Goal: Transaction & Acquisition: Purchase product/service

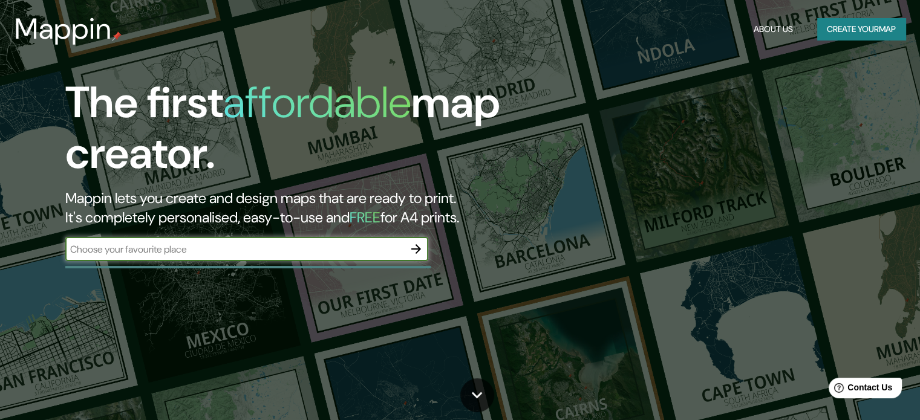
drag, startPoint x: 0, startPoint y: 0, endPoint x: 607, endPoint y: 220, distance: 645.4
click at [610, 220] on div "The first affordable map creator. Mappin lets you create and design maps that a…" at bounding box center [460, 210] width 920 height 420
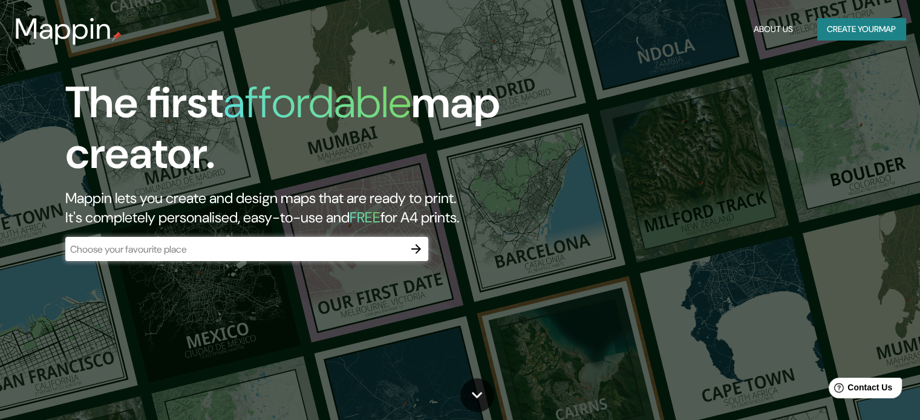
click at [311, 237] on div "The first affordable map creator. Mappin lets you create and design maps that a…" at bounding box center [295, 175] width 552 height 196
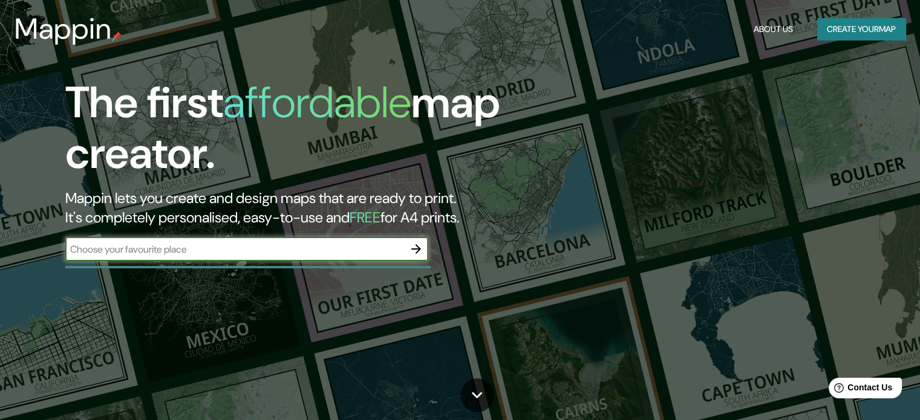
click at [289, 243] on input "text" at bounding box center [234, 250] width 339 height 14
type input "IRPAVI LA PAZ [GEOGRAPHIC_DATA]"
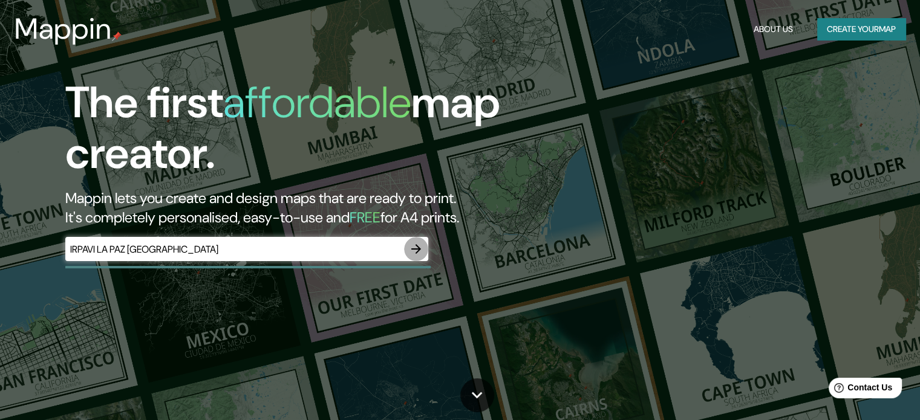
click at [416, 249] on icon "button" at bounding box center [416, 249] width 10 height 10
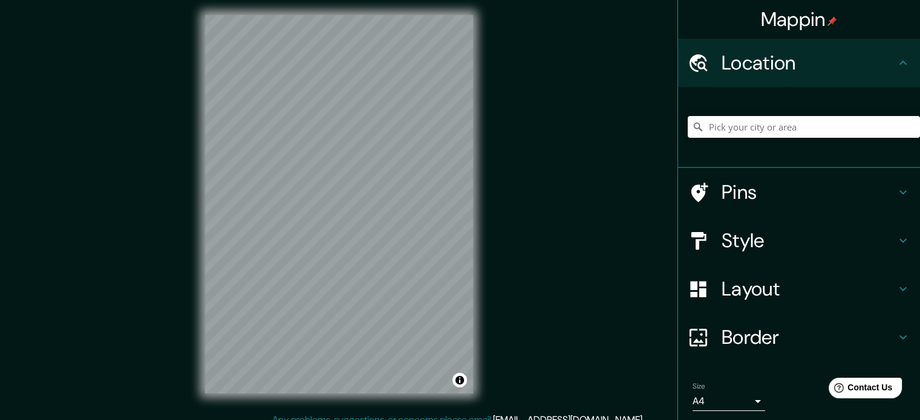
scroll to position [7, 0]
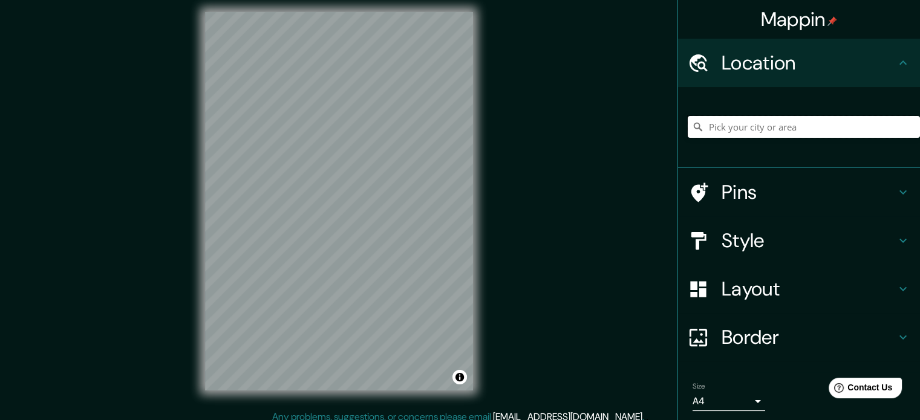
click at [799, 131] on input "Pick your city or area" at bounding box center [804, 127] width 232 height 22
click at [802, 124] on input "[GEOGRAPHIC_DATA], [GEOGRAPHIC_DATA], [GEOGRAPHIC_DATA]" at bounding box center [804, 127] width 232 height 22
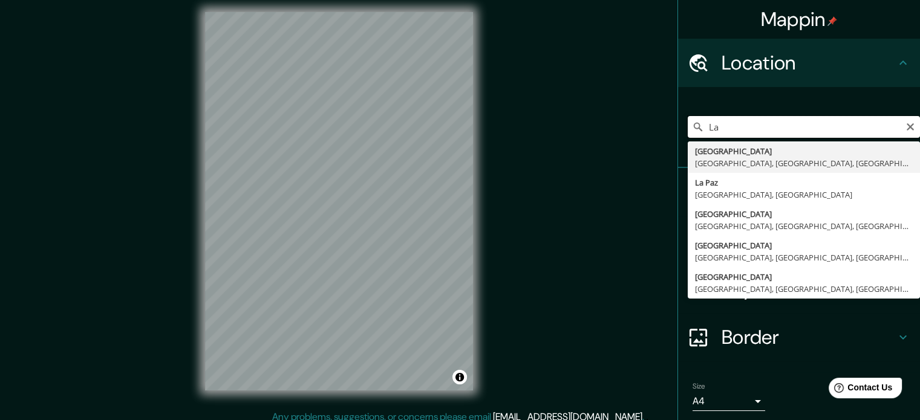
type input "L"
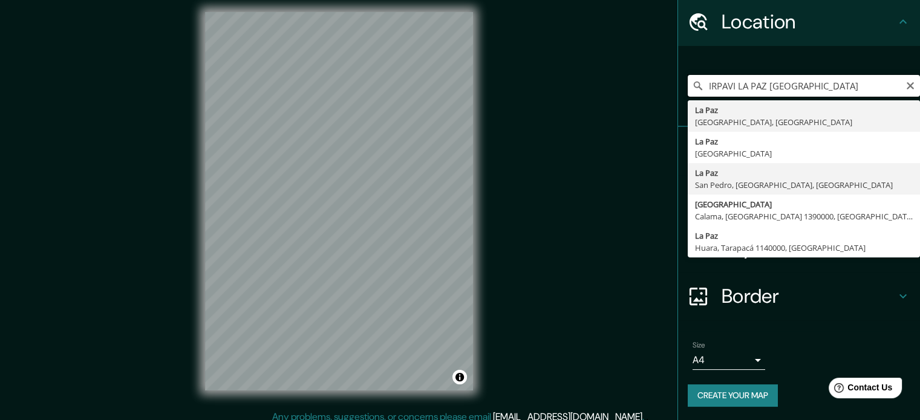
scroll to position [0, 0]
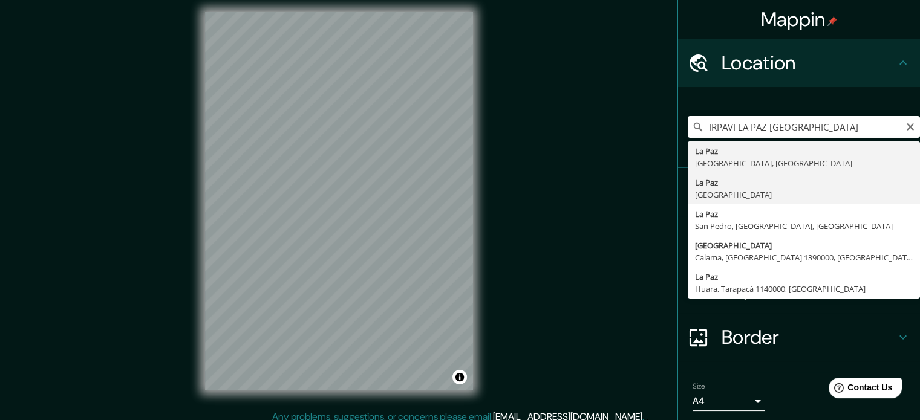
type input "[GEOGRAPHIC_DATA], [GEOGRAPHIC_DATA]"
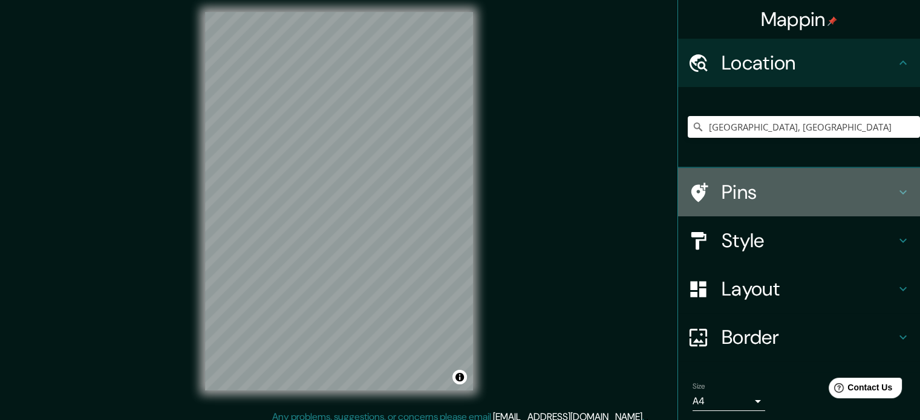
click at [741, 191] on h4 "Pins" at bounding box center [809, 192] width 174 height 24
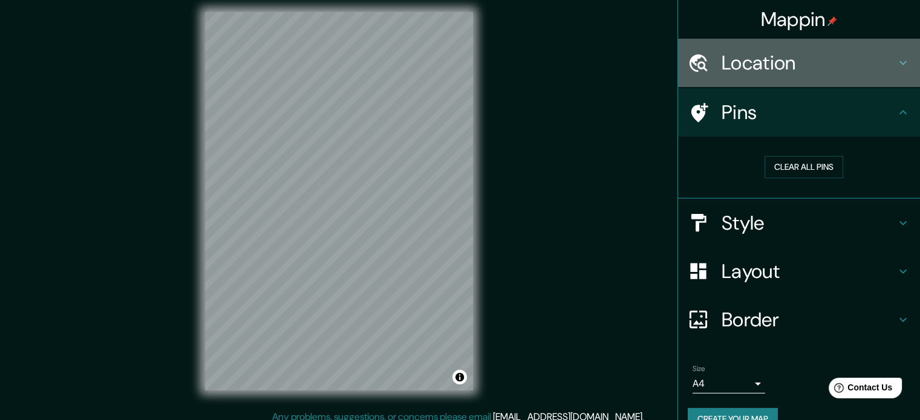
click at [765, 65] on h4 "Location" at bounding box center [809, 63] width 174 height 24
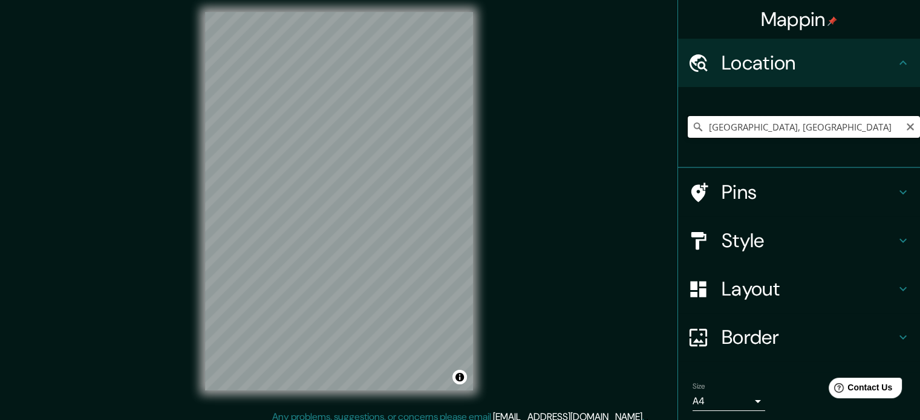
click at [768, 128] on input "[GEOGRAPHIC_DATA], [GEOGRAPHIC_DATA]" at bounding box center [804, 127] width 232 height 22
click at [765, 129] on input "[GEOGRAPHIC_DATA], [GEOGRAPHIC_DATA]" at bounding box center [804, 127] width 232 height 22
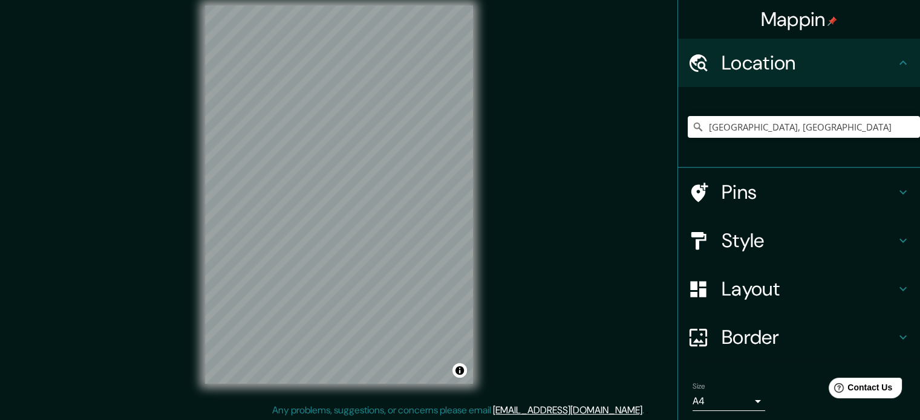
scroll to position [16, 0]
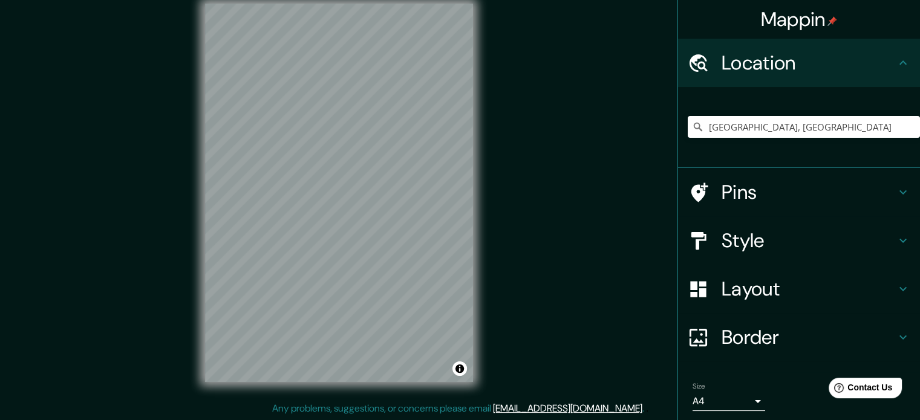
click at [747, 235] on h4 "Style" at bounding box center [809, 241] width 174 height 24
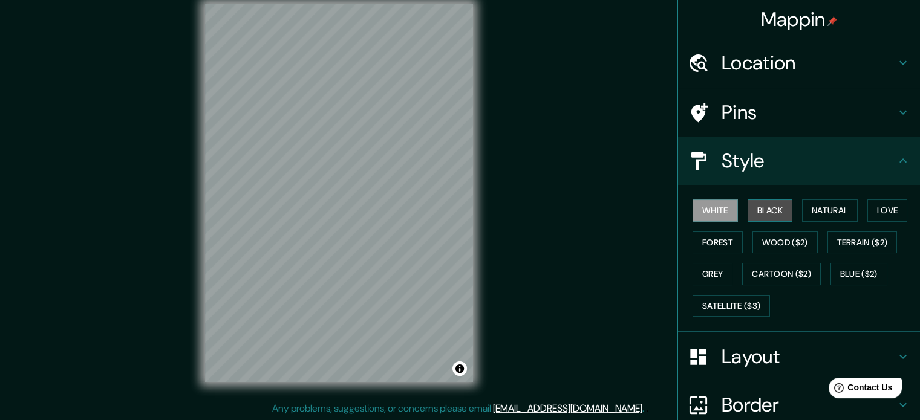
click at [765, 214] on button "Black" at bounding box center [770, 211] width 45 height 22
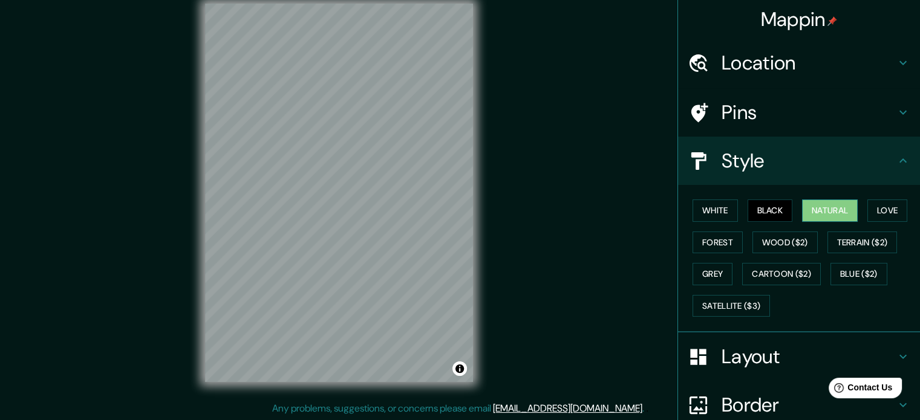
click at [814, 214] on button "Natural" at bounding box center [830, 211] width 56 height 22
click at [882, 209] on button "Love" at bounding box center [888, 211] width 40 height 22
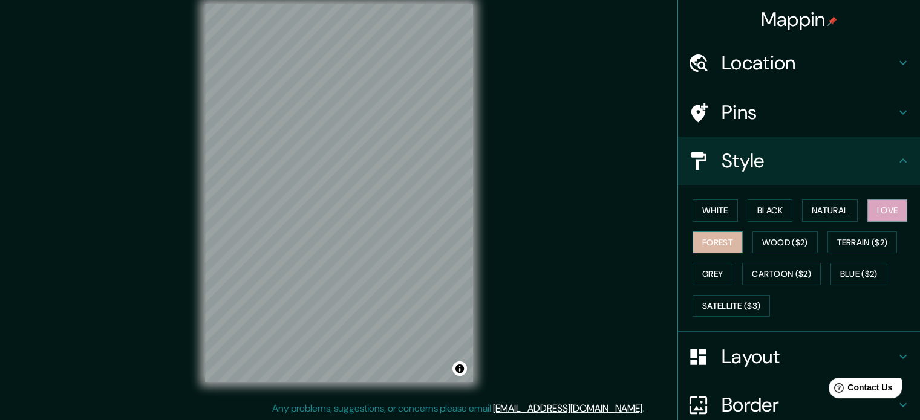
click at [703, 244] on button "Forest" at bounding box center [718, 243] width 50 height 22
click at [795, 110] on h4 "Pins" at bounding box center [809, 112] width 174 height 24
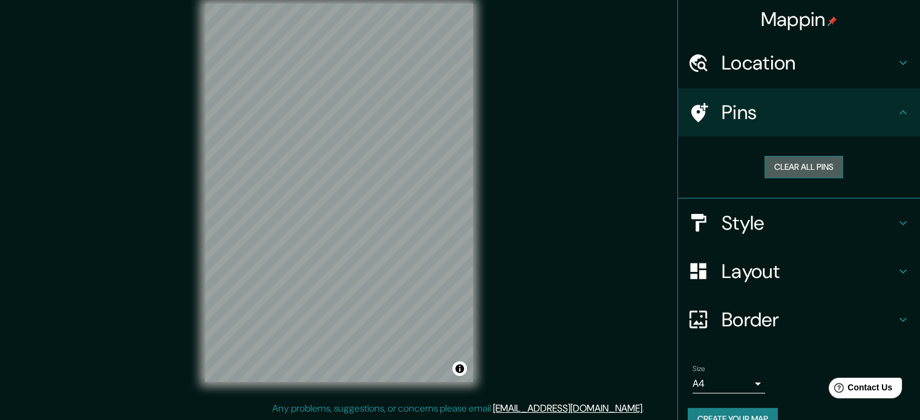
click at [767, 169] on button "Clear all pins" at bounding box center [804, 167] width 79 height 22
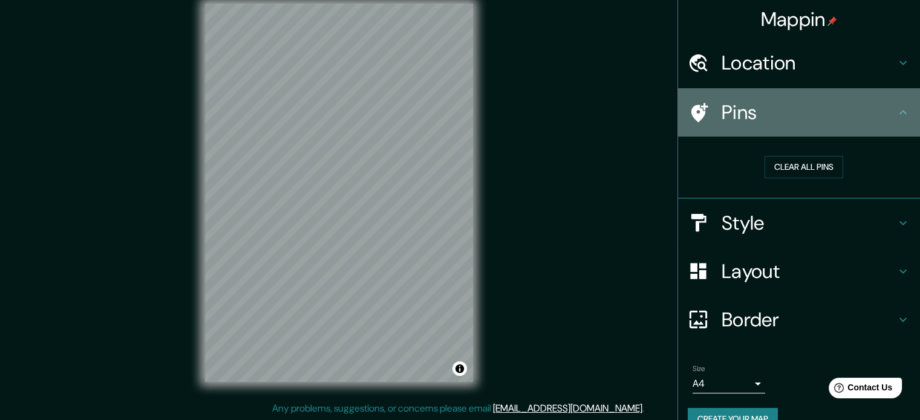
click at [703, 118] on div at bounding box center [705, 112] width 34 height 21
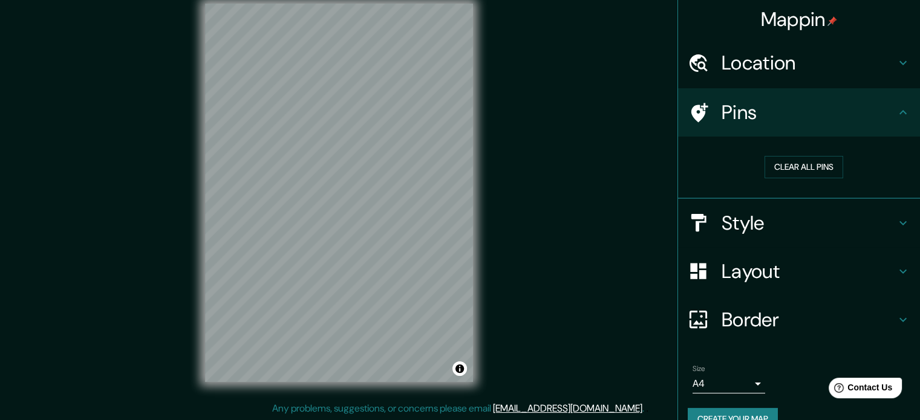
click at [735, 282] on h4 "Layout" at bounding box center [809, 272] width 174 height 24
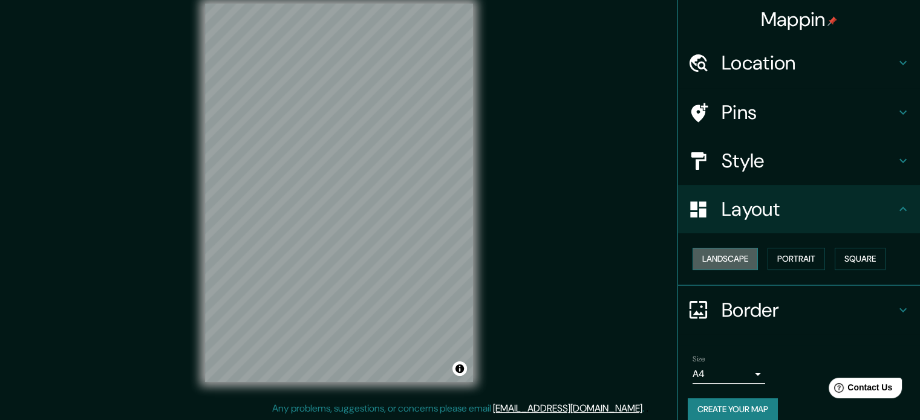
click at [736, 258] on button "Landscape" at bounding box center [725, 259] width 65 height 22
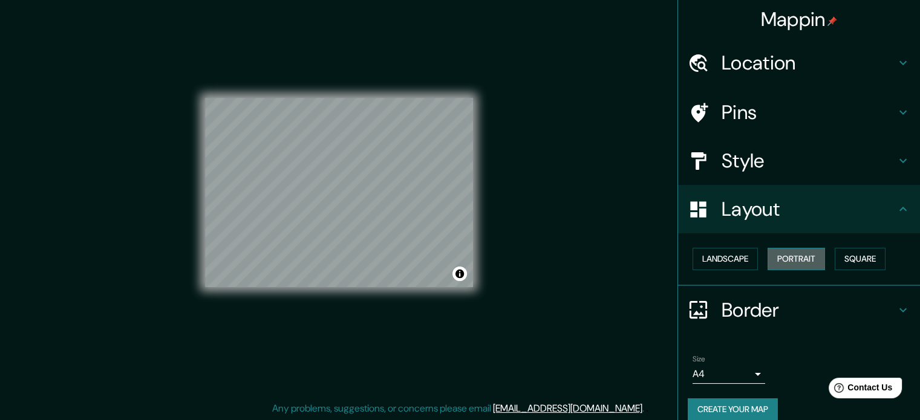
click at [774, 258] on button "Portrait" at bounding box center [796, 259] width 57 height 22
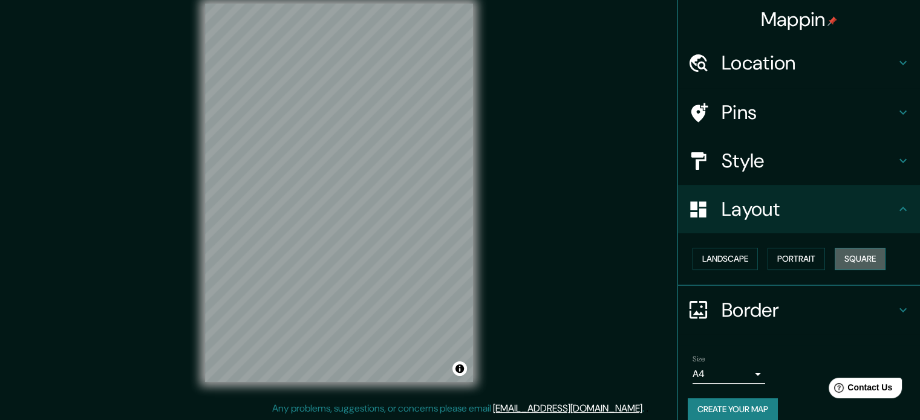
click at [845, 258] on button "Square" at bounding box center [860, 259] width 51 height 22
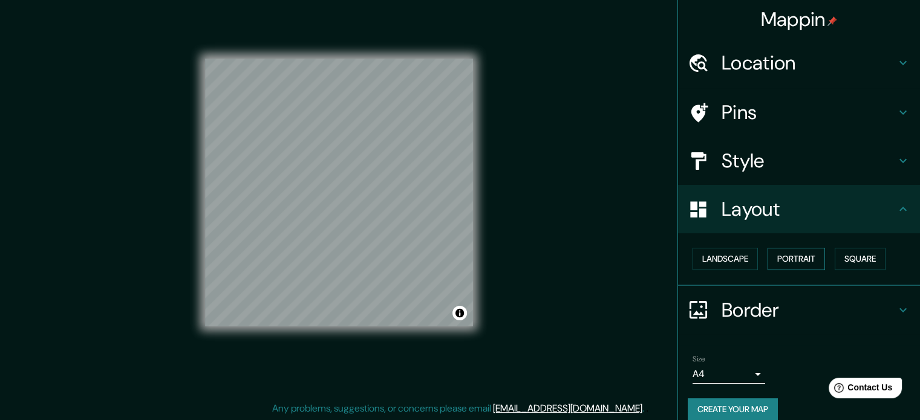
click at [803, 257] on button "Portrait" at bounding box center [796, 259] width 57 height 22
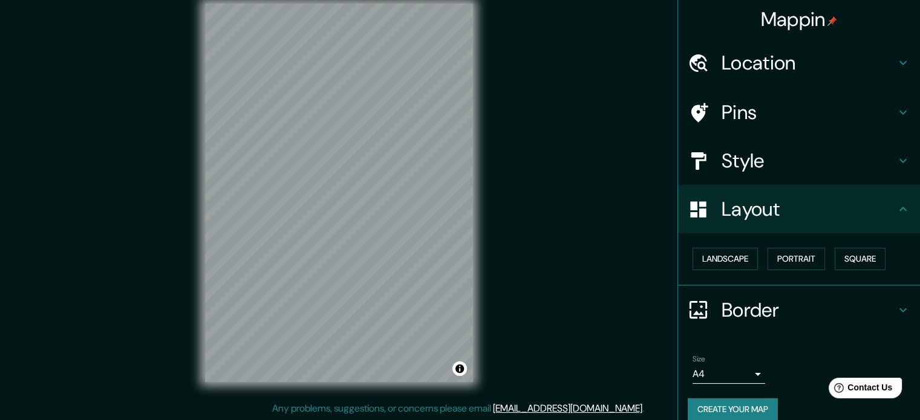
click at [759, 319] on h4 "Border" at bounding box center [809, 310] width 174 height 24
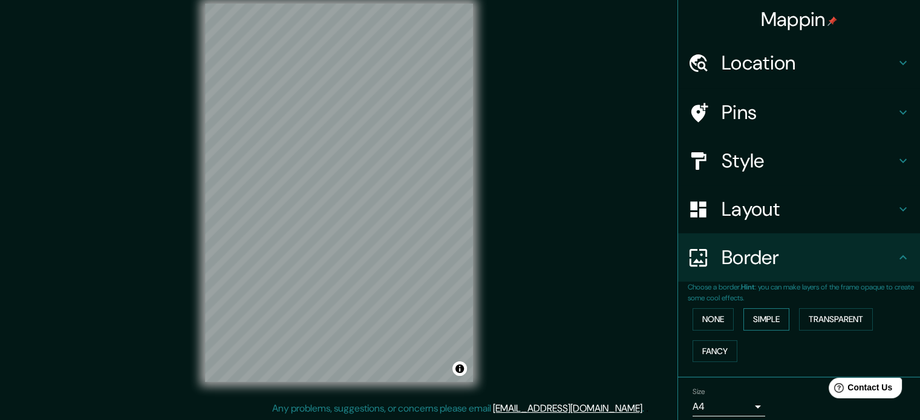
click at [744, 322] on button "Simple" at bounding box center [767, 320] width 46 height 22
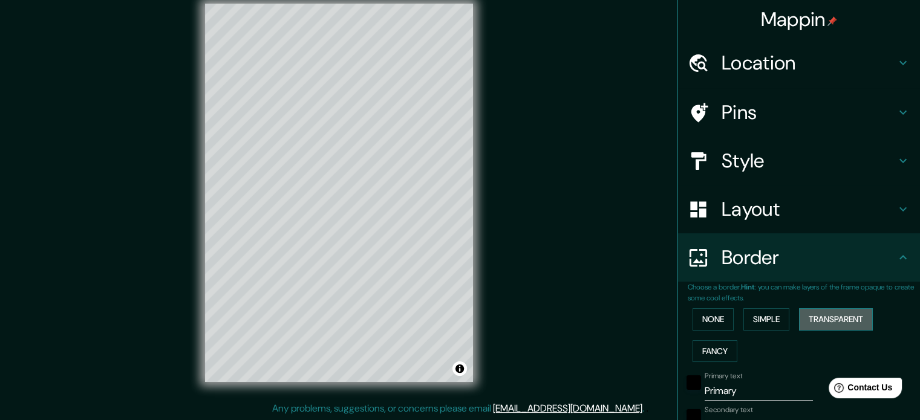
click at [819, 318] on button "Transparent" at bounding box center [836, 320] width 74 height 22
click at [714, 345] on button "Fancy" at bounding box center [715, 352] width 45 height 22
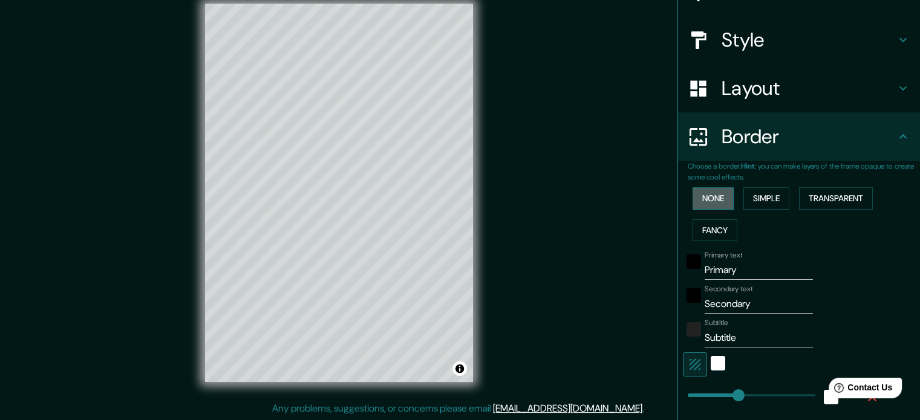
click at [714, 193] on button "None" at bounding box center [713, 199] width 41 height 22
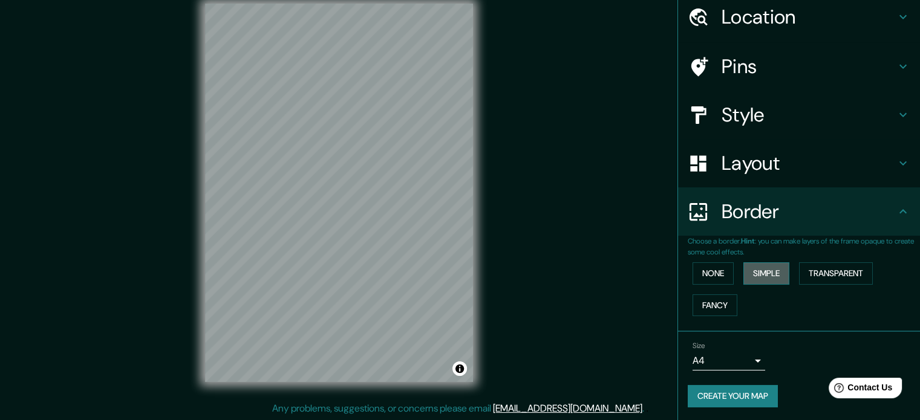
click at [768, 276] on button "Simple" at bounding box center [767, 274] width 46 height 22
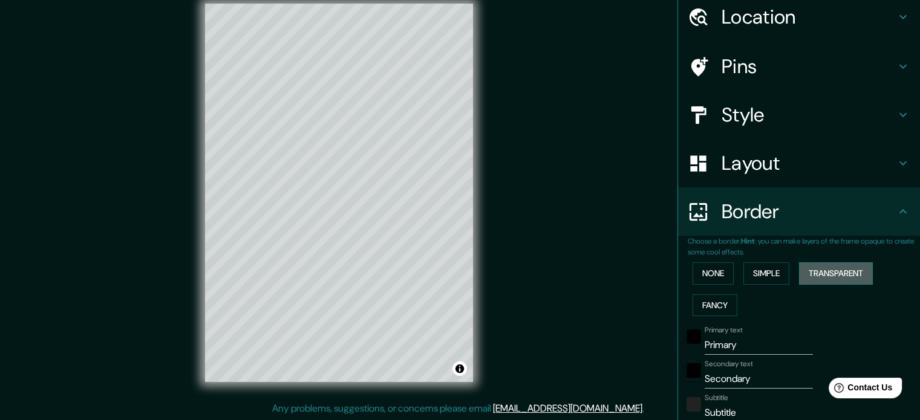
click at [799, 271] on button "Transparent" at bounding box center [836, 274] width 74 height 22
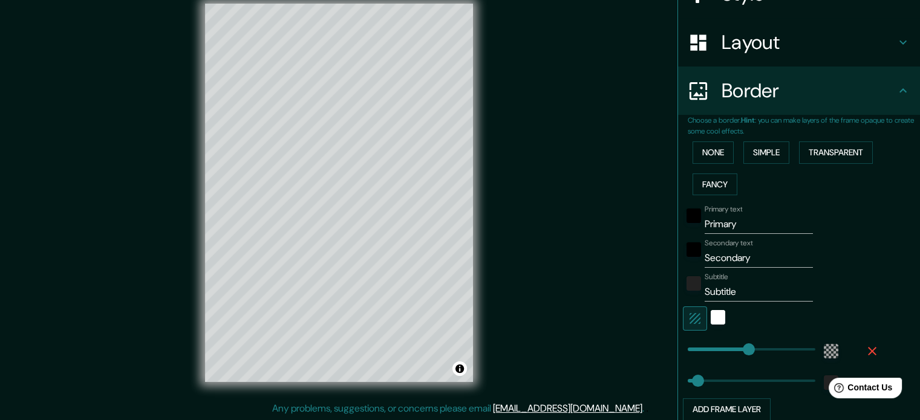
scroll to position [167, 0]
click at [711, 310] on div "white" at bounding box center [718, 317] width 15 height 15
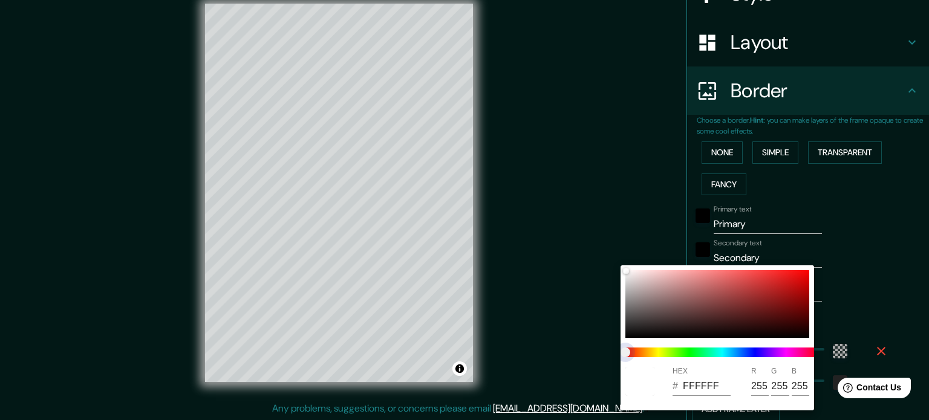
type input "213"
type input "35"
type input "213"
type input "35"
type input "213"
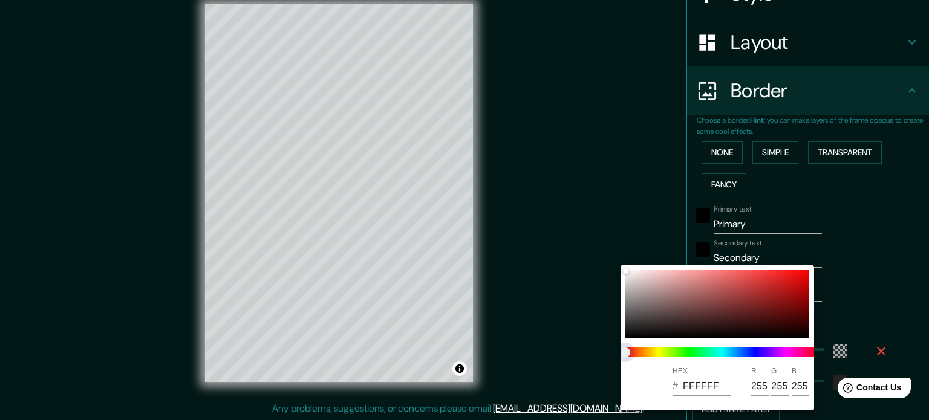
type input "35"
drag, startPoint x: 629, startPoint y: 355, endPoint x: 691, endPoint y: 355, distance: 61.7
click at [695, 355] on span at bounding box center [723, 353] width 194 height 10
type input "213"
type input "35"
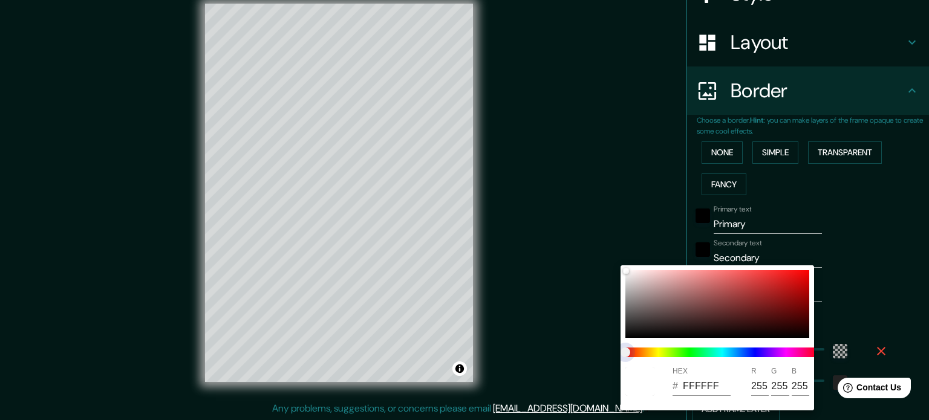
click at [690, 353] on span at bounding box center [723, 353] width 194 height 10
type input "213"
type input "35"
click at [702, 352] on span at bounding box center [723, 353] width 194 height 10
type input "213"
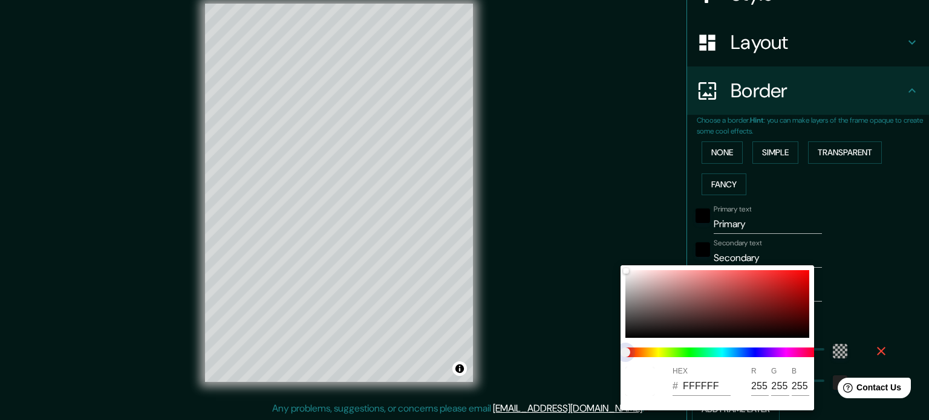
type input "35"
click at [656, 316] on div at bounding box center [718, 304] width 184 height 68
type input "213"
type input "35"
type input "4F4242"
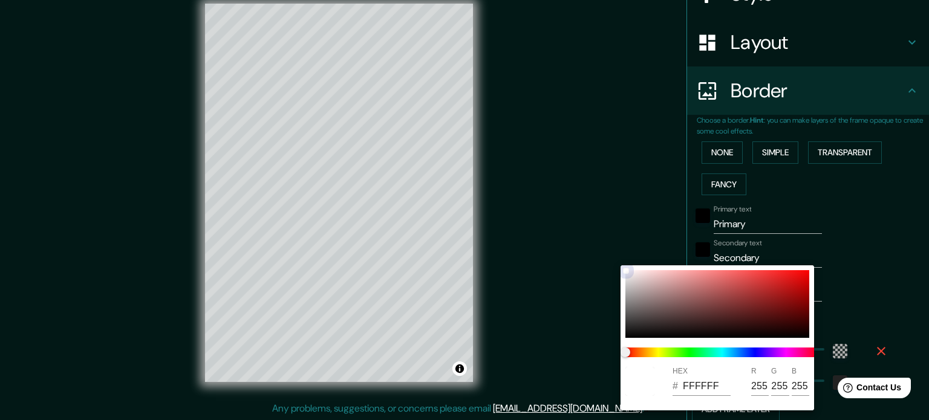
type input "79"
type input "66"
click at [643, 348] on span at bounding box center [723, 353] width 194 height 10
type input "213"
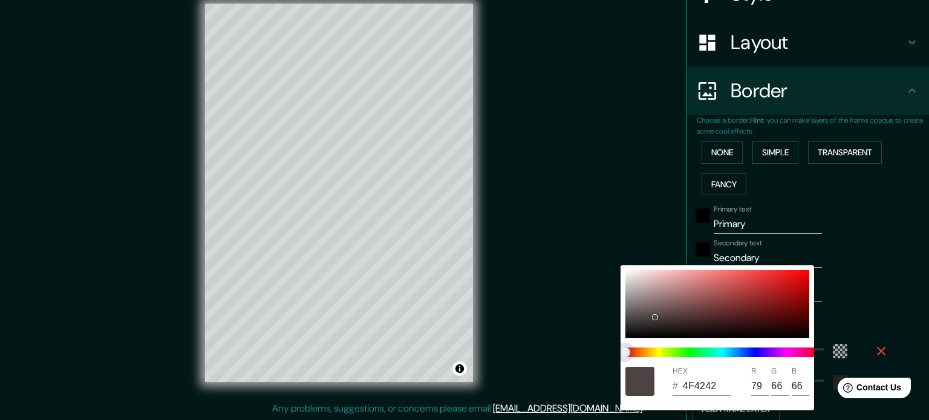
type input "35"
type input "4F4942"
type input "73"
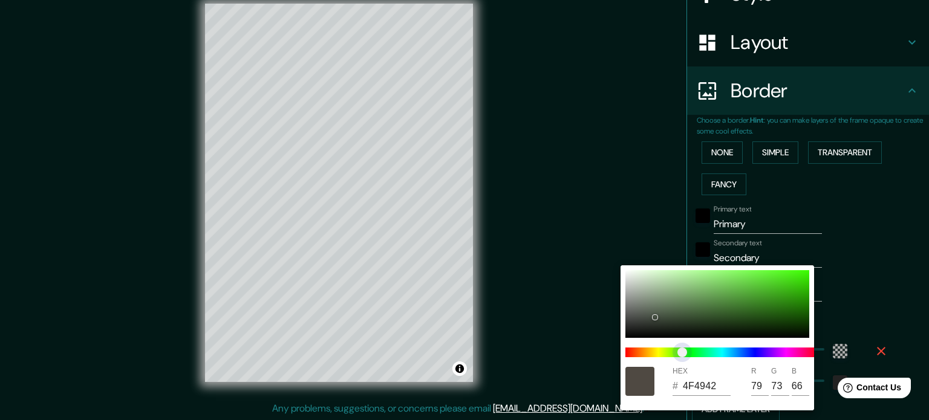
type input "213"
type input "35"
type input "454F42"
type input "69"
type input "79"
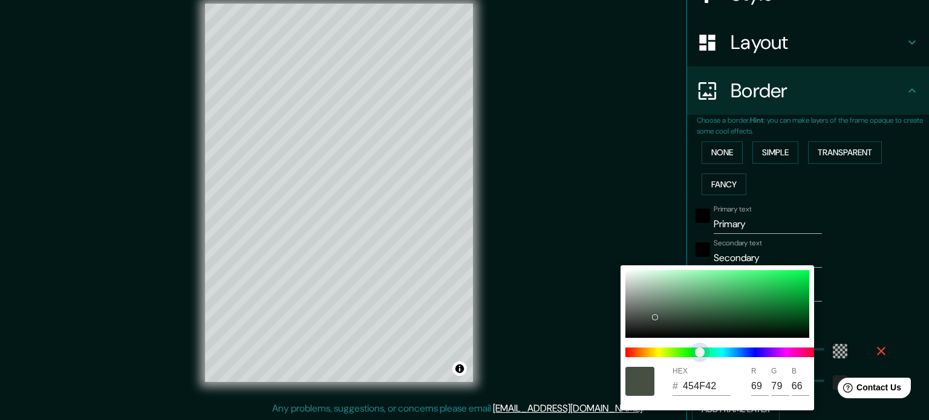
type input "213"
type input "35"
type input "424F46"
type input "66"
type input "70"
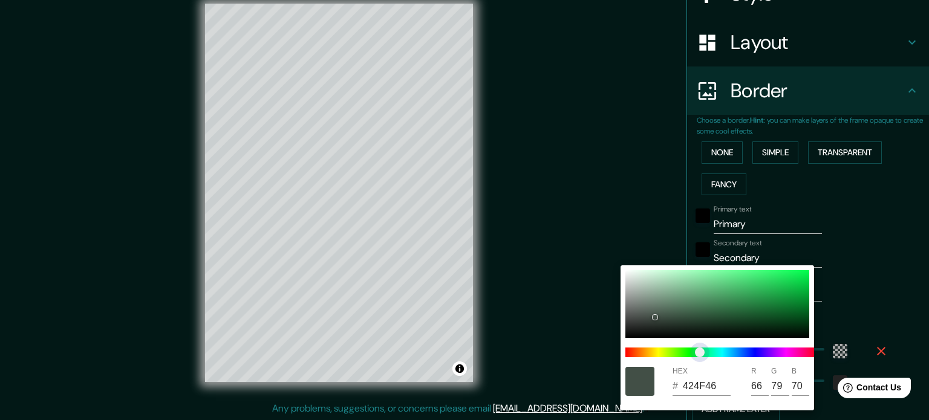
type input "213"
type input "35"
type input "424F47"
type input "71"
type input "213"
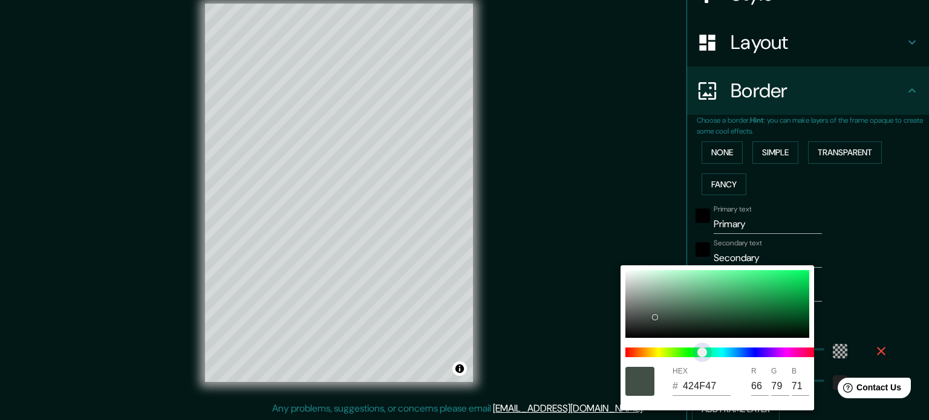
type input "35"
type input "424F43"
type input "67"
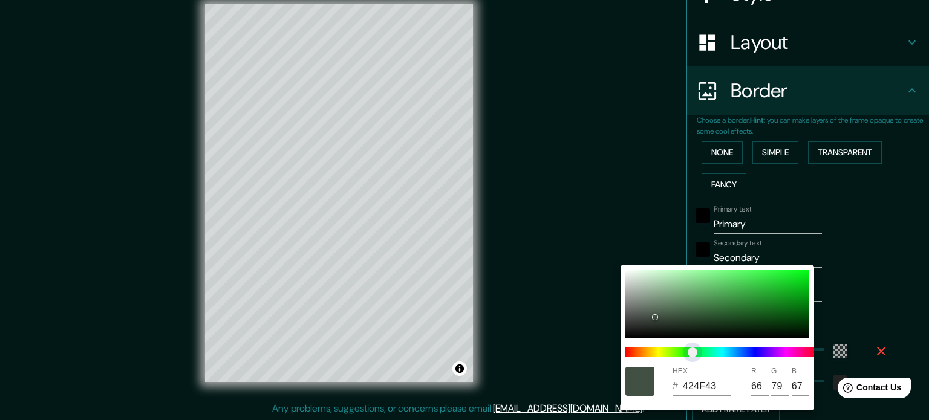
type input "213"
type input "35"
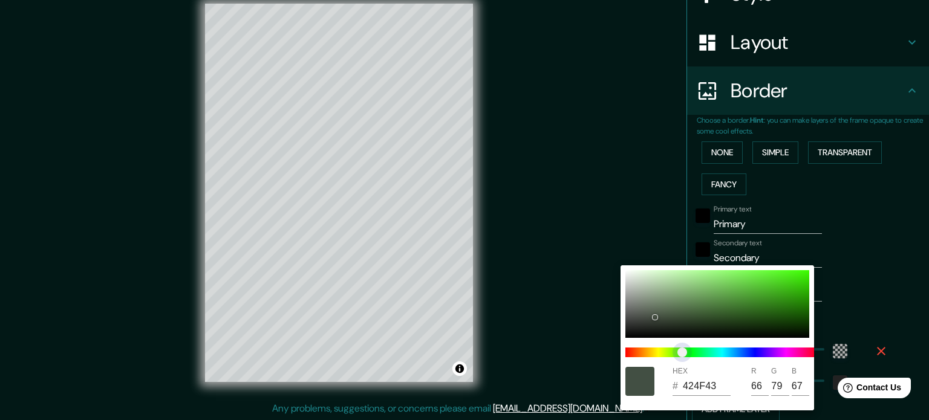
type input "213"
type input "35"
type input "454F42"
type input "69"
type input "66"
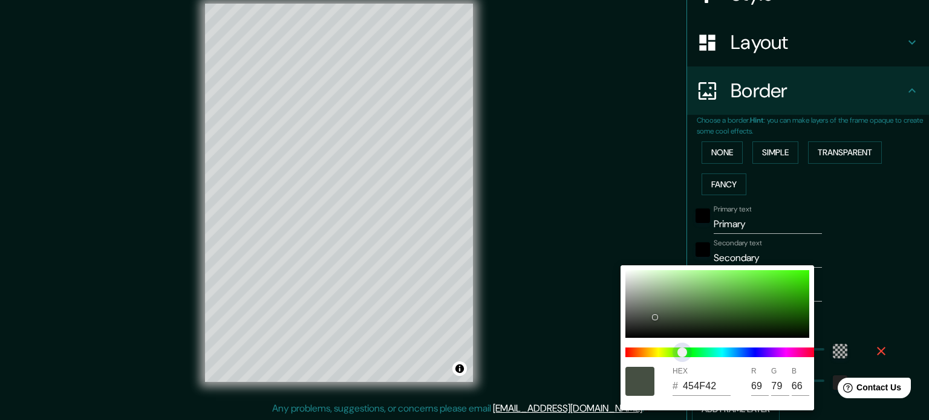
drag, startPoint x: 640, startPoint y: 349, endPoint x: 682, endPoint y: 351, distance: 43.0
click at [682, 351] on span "color slider" at bounding box center [683, 353] width 10 height 10
click at [830, 283] on div at bounding box center [464, 210] width 929 height 420
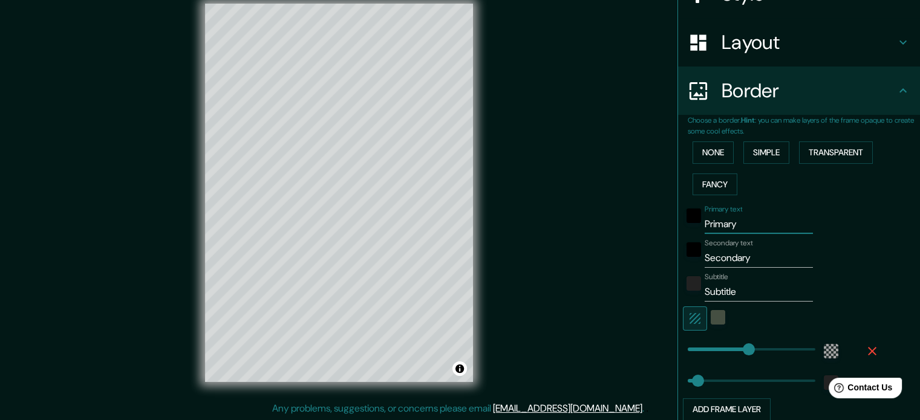
click at [731, 227] on input "Primary" at bounding box center [759, 224] width 108 height 19
type input "Primar"
type input "213"
type input "35"
type input "P"
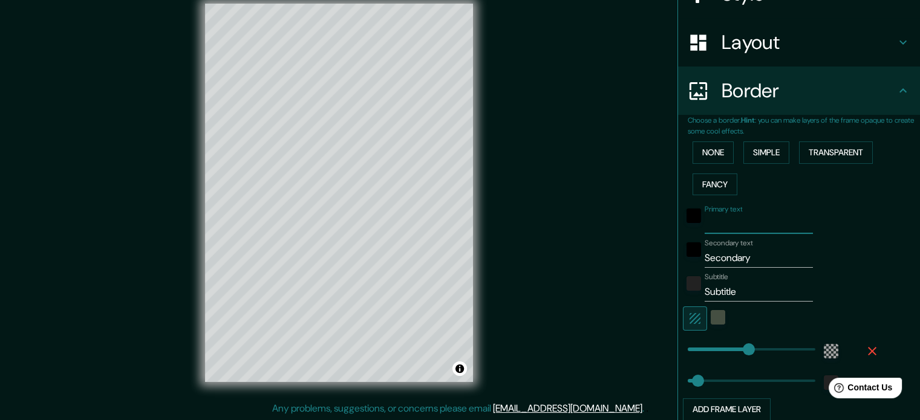
type input "213"
type input "35"
type input "I"
type input "213"
type input "35"
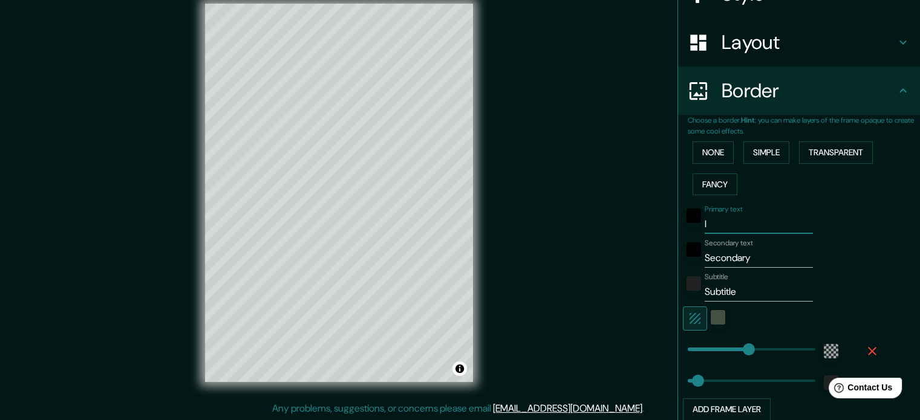
type input "IR"
type input "213"
type input "35"
type input "IRP"
type input "213"
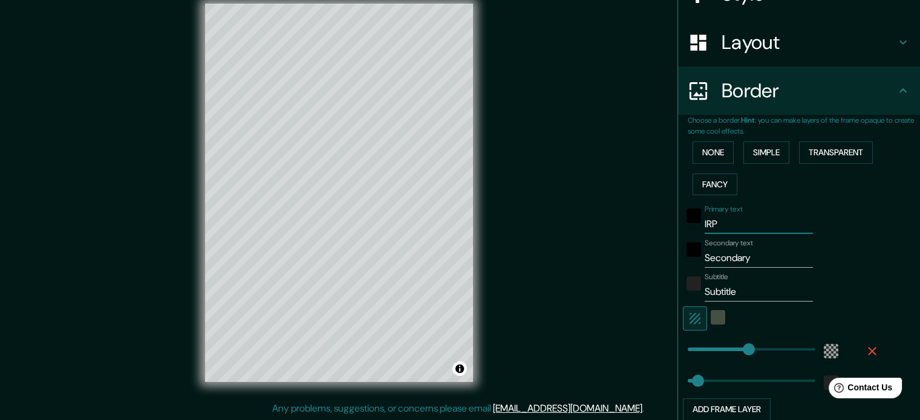
type input "35"
type input "IRPA"
type input "213"
type input "35"
type input "IRPAV"
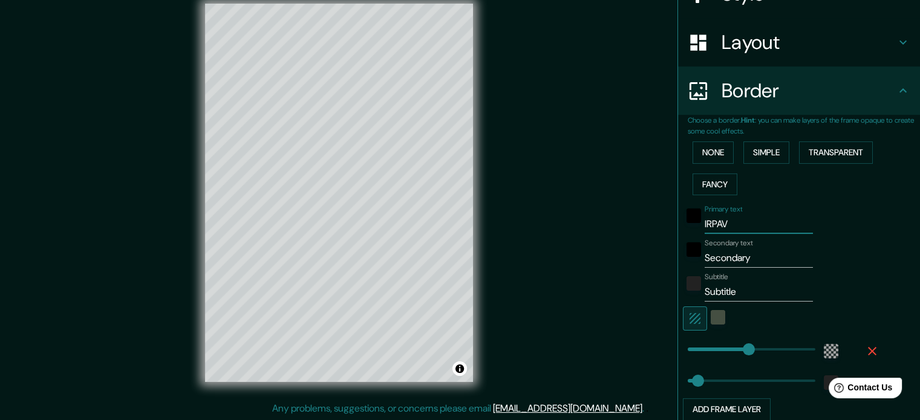
type input "213"
type input "35"
type input "IRPAVI"
type input "213"
type input "35"
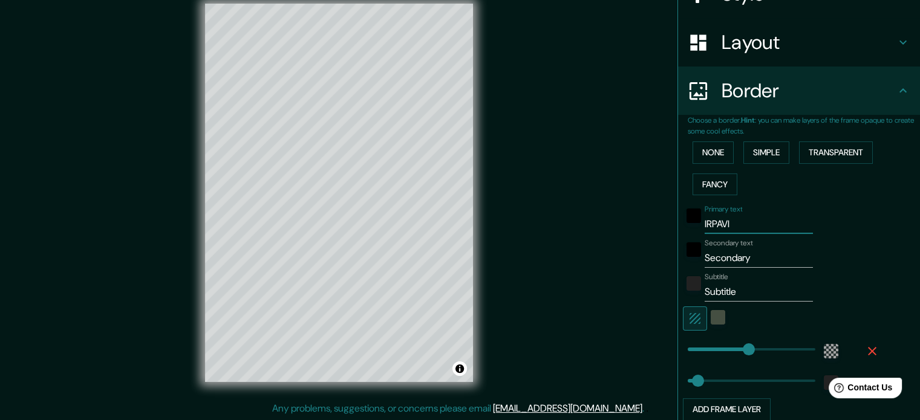
type input "IRPAVI"
click at [743, 258] on input "Secondary" at bounding box center [759, 258] width 108 height 19
type input "Secondar"
type input "213"
type input "35"
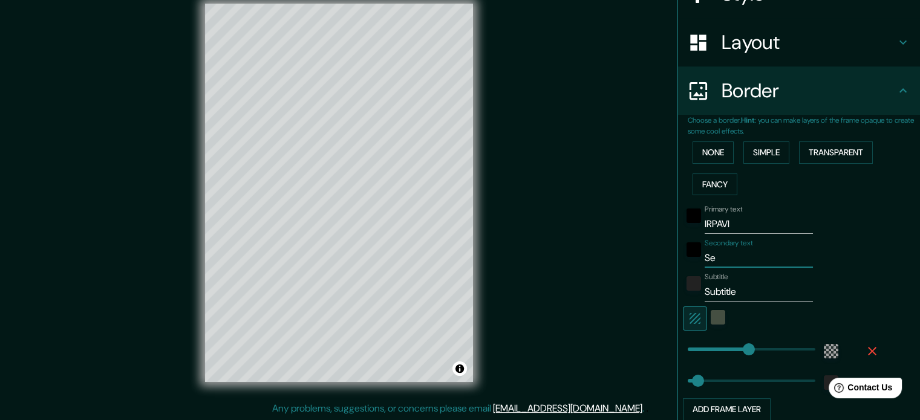
type input "S"
type input "213"
type input "35"
type input "L"
type input "213"
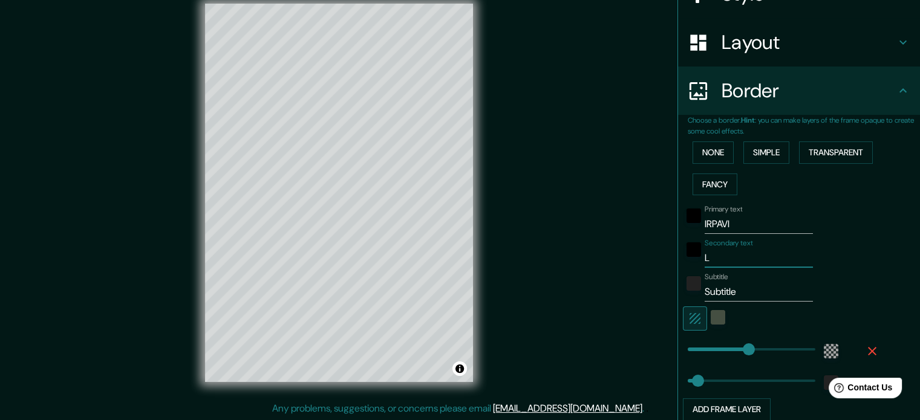
type input "35"
type input "LA"
type input "213"
type input "35"
type input "LA"
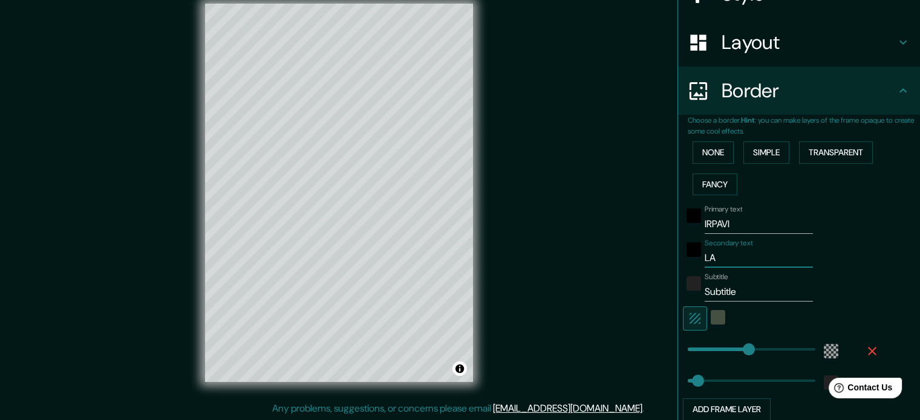
type input "213"
type input "35"
type input "LA P"
type input "213"
type input "35"
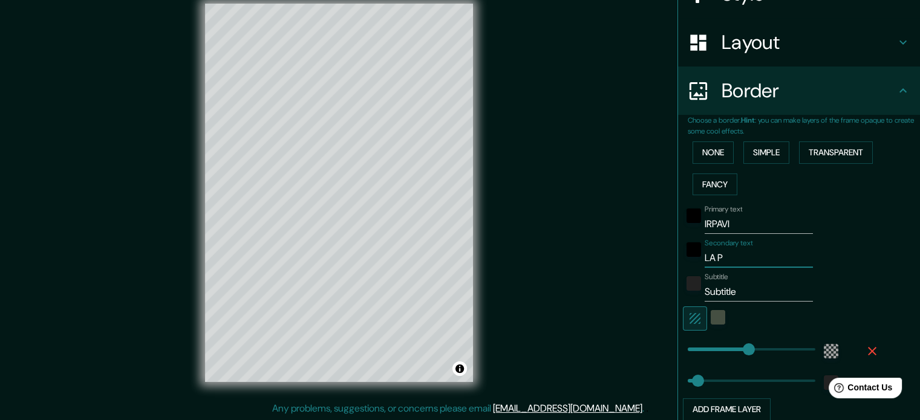
type input "LA PA"
type input "213"
type input "35"
type input "LA PAZ"
type input "213"
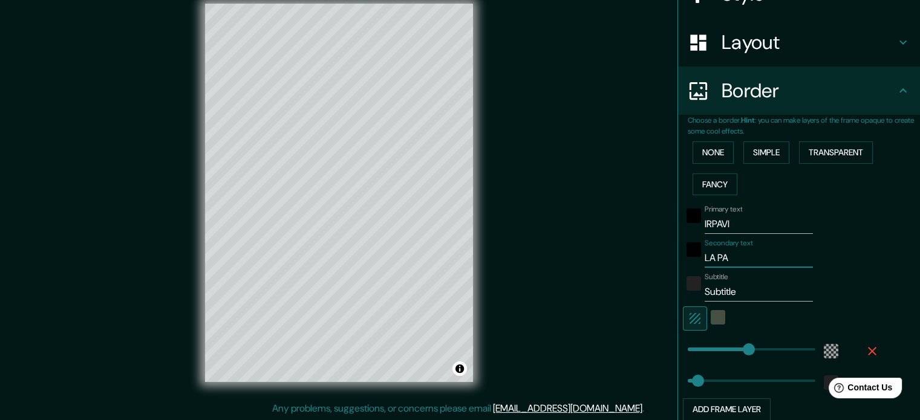
type input "35"
type input "LA PAZ"
type input "213"
type input "35"
type input "LA PAZ -"
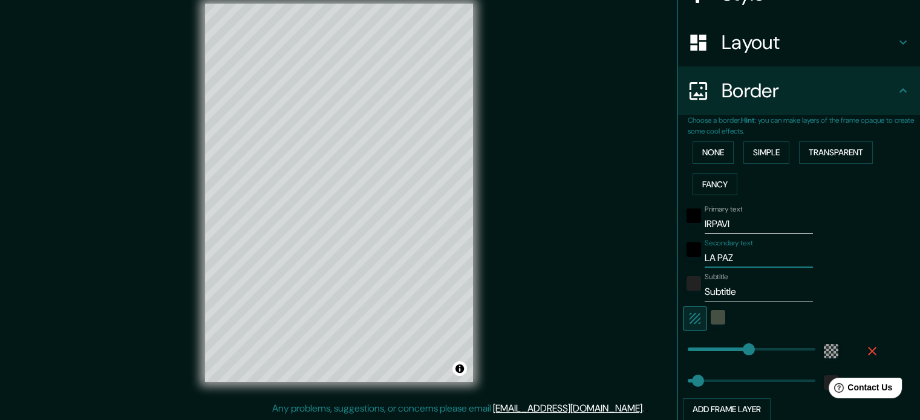
type input "213"
type input "35"
type input "LA PAZ -"
type input "213"
type input "35"
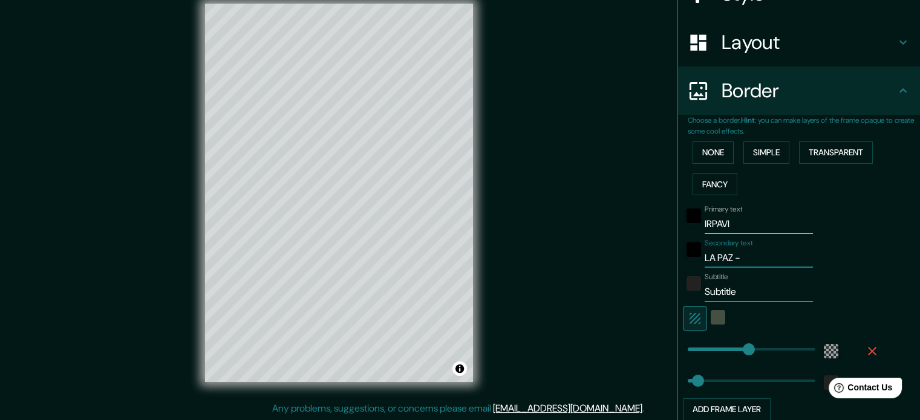
type input "LA PAZ - B"
type input "213"
type input "35"
type input "LA PAZ - BO"
type input "213"
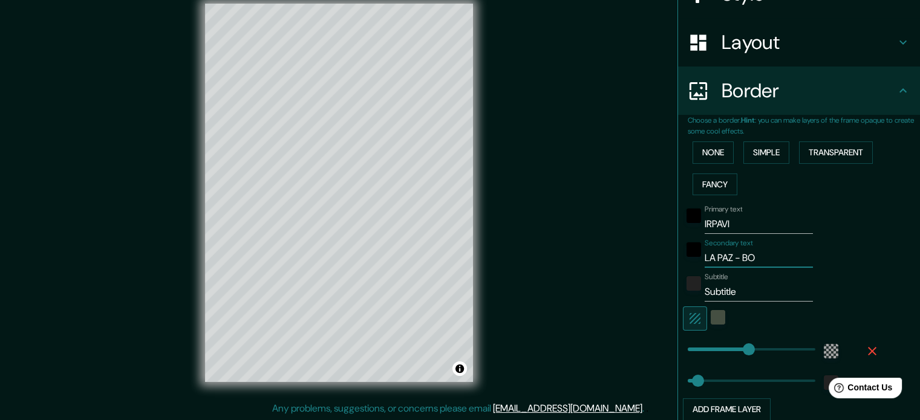
type input "35"
type input "[PERSON_NAME]"
type input "213"
type input "35"
type input "LA PAZ - BOLIV"
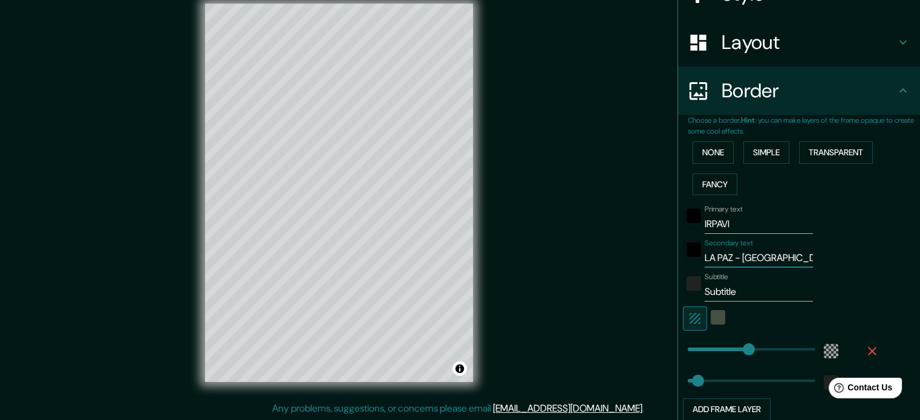
type input "213"
type input "35"
type input "LA PAZ - [GEOGRAPHIC_DATA]"
type input "213"
type input "35"
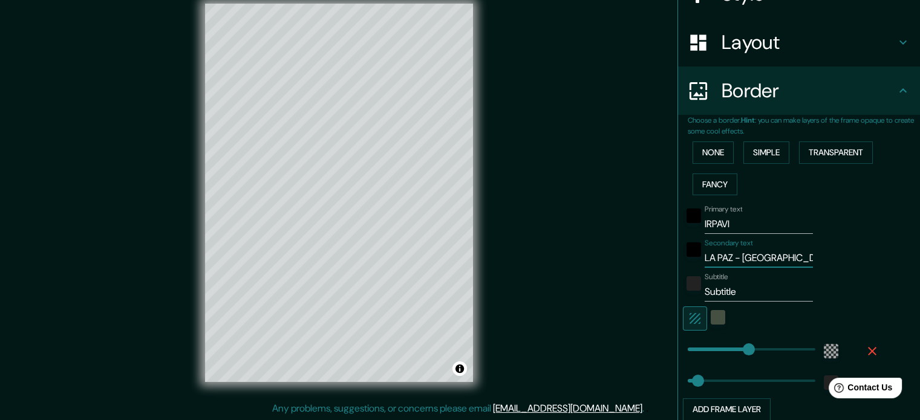
type input "[GEOGRAPHIC_DATA] - [GEOGRAPHIC_DATA]"
type input "213"
type input "35"
type input "[GEOGRAPHIC_DATA] - [GEOGRAPHIC_DATA]"
click at [729, 293] on input "Subtitle" at bounding box center [759, 292] width 108 height 19
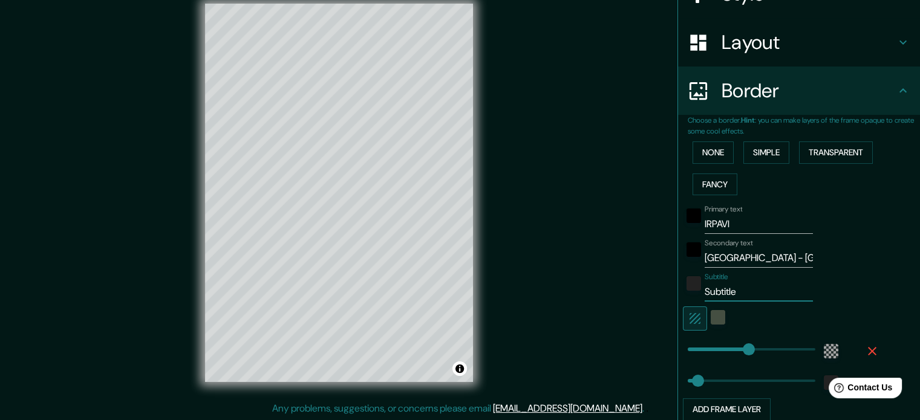
type input "Subtitl"
type input "213"
type input "35"
type input "Subtit"
type input "213"
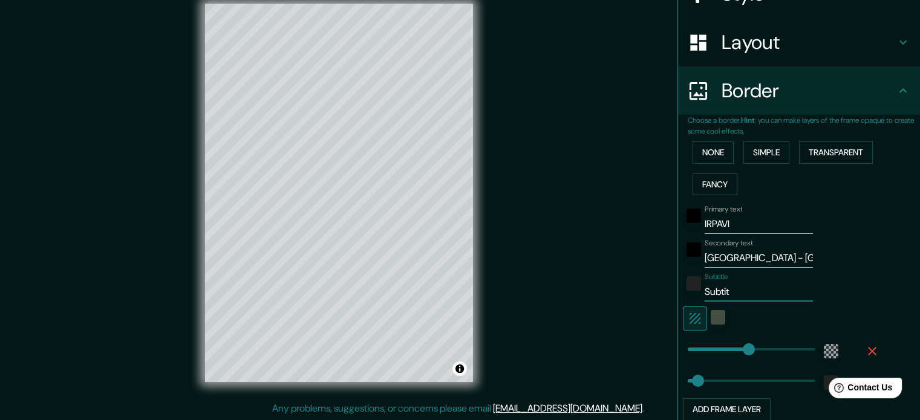
type input "35"
type input "Subti"
type input "213"
type input "35"
type input "Subt"
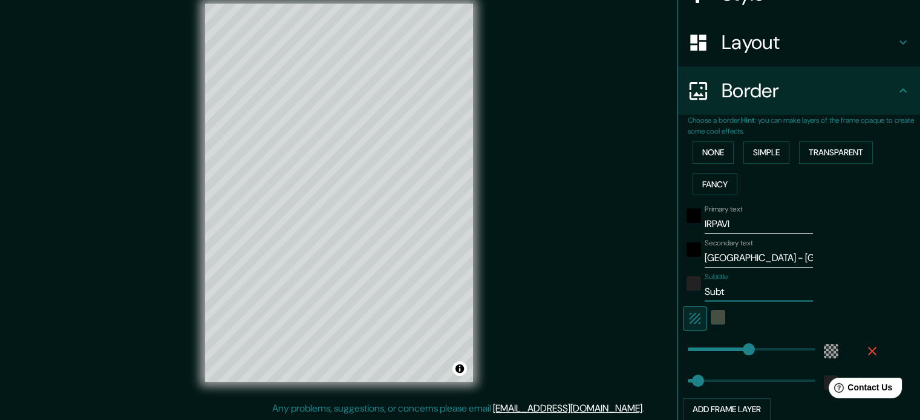
type input "213"
type input "35"
type input "Sub"
type input "213"
type input "35"
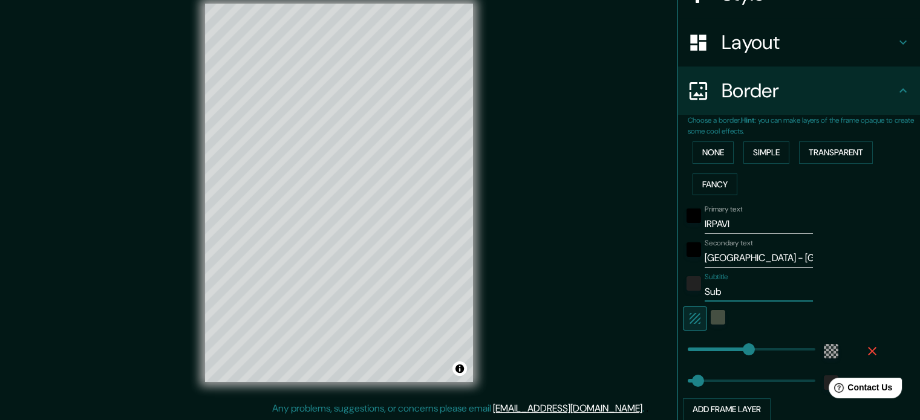
type input "Su"
type input "213"
type input "35"
type input "S"
type input "213"
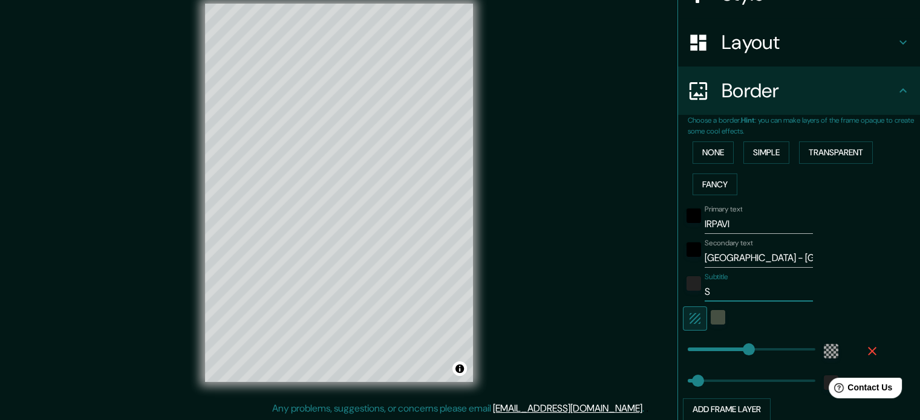
type input "35"
type input "213"
type input "35"
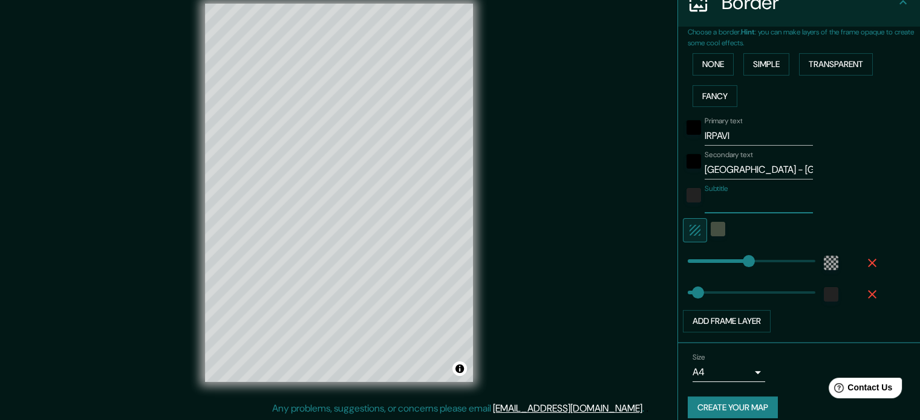
scroll to position [266, 0]
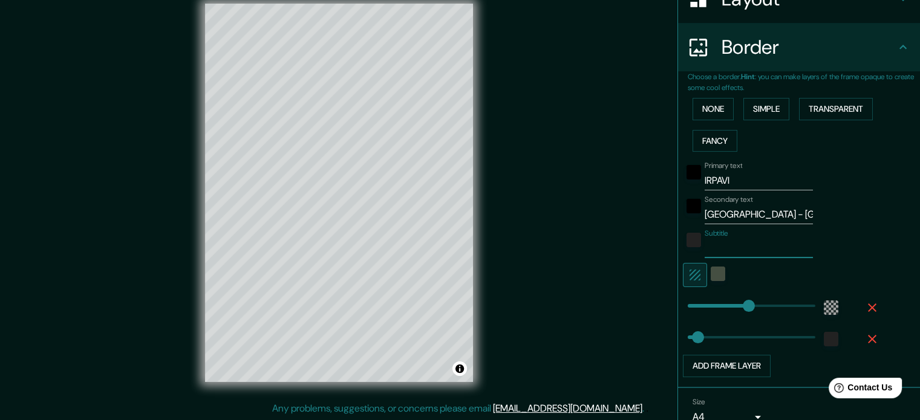
type input "213"
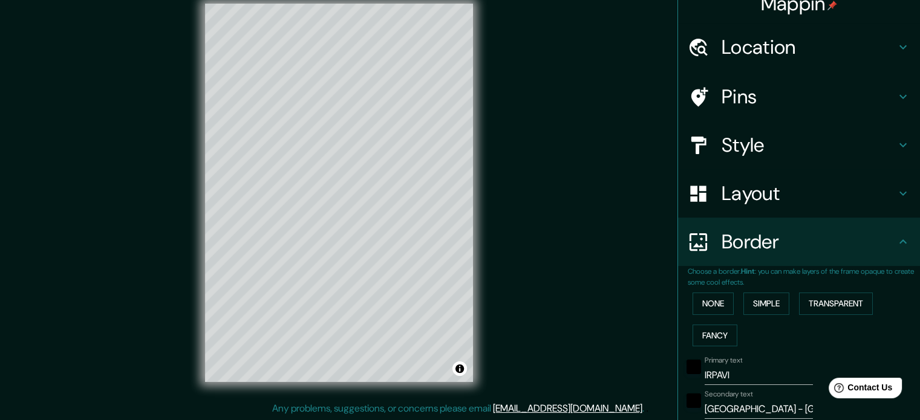
scroll to position [0, 0]
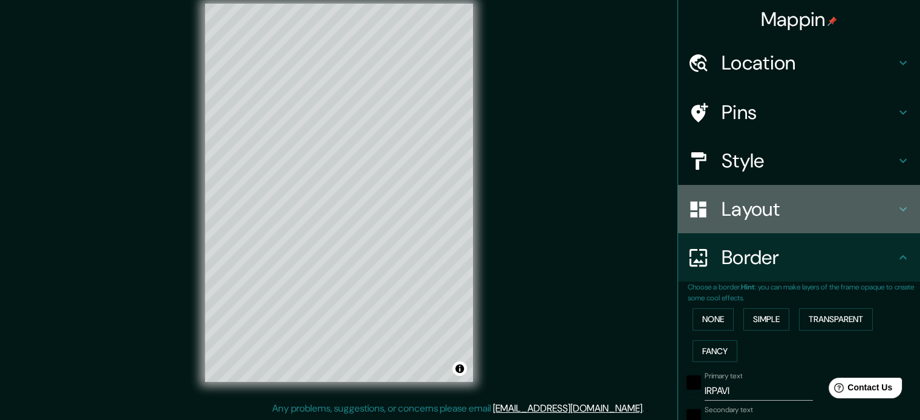
click at [736, 228] on div "Layout" at bounding box center [799, 209] width 242 height 48
type input "213"
type input "35"
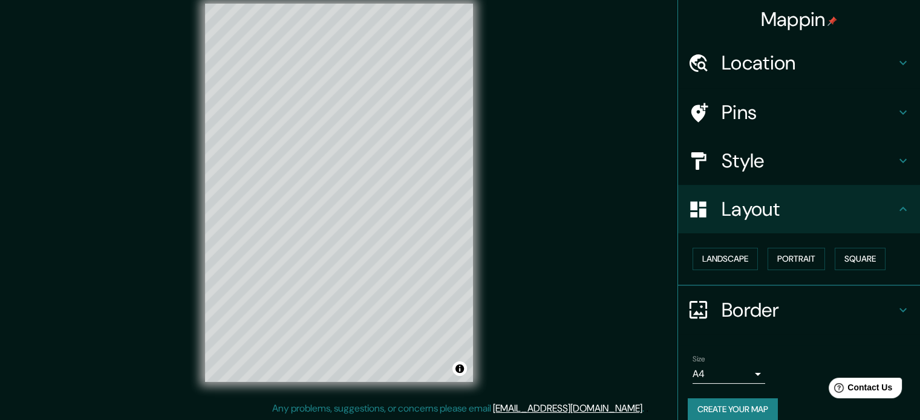
click at [771, 149] on h4 "Style" at bounding box center [809, 161] width 174 height 24
type input "213"
type input "35"
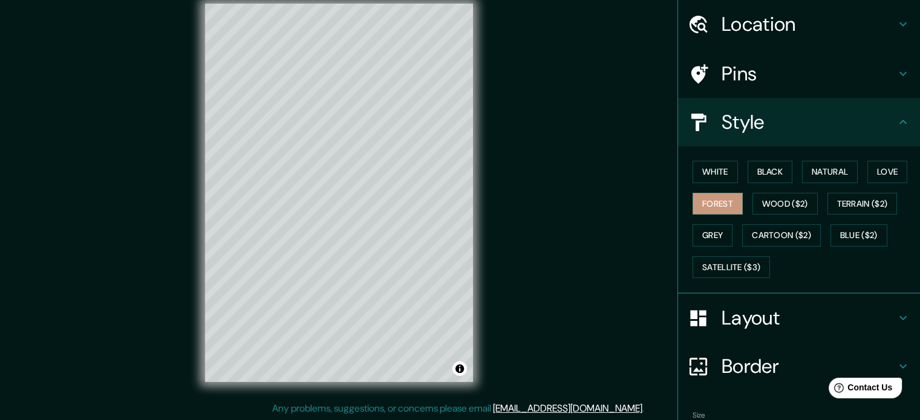
scroll to position [108, 0]
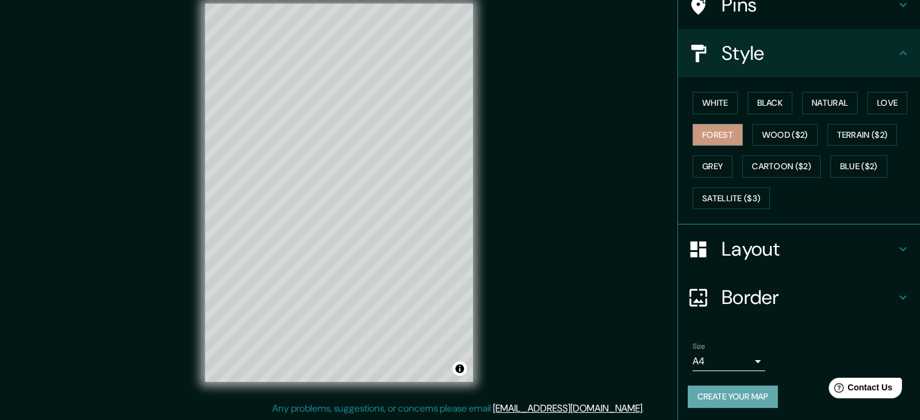
click at [708, 396] on button "Create your map" at bounding box center [733, 397] width 90 height 22
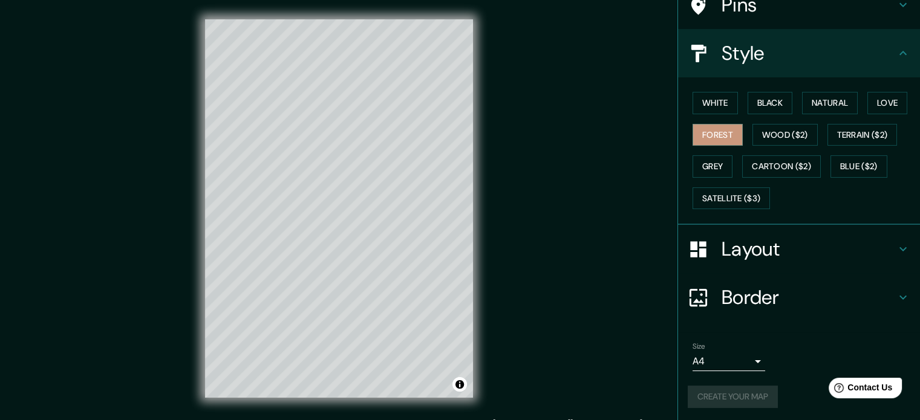
scroll to position [0, 0]
click at [724, 389] on button "Create your map" at bounding box center [733, 397] width 90 height 22
click at [457, 387] on button "Toggle attribution" at bounding box center [460, 385] width 15 height 15
click at [779, 396] on div "Create your map" at bounding box center [799, 397] width 223 height 22
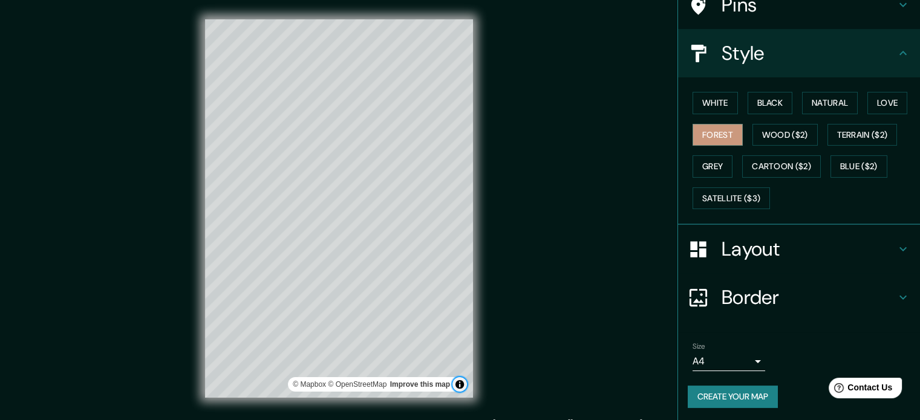
click at [460, 386] on button "Toggle attribution" at bounding box center [460, 385] width 15 height 15
